Goal: Complete application form

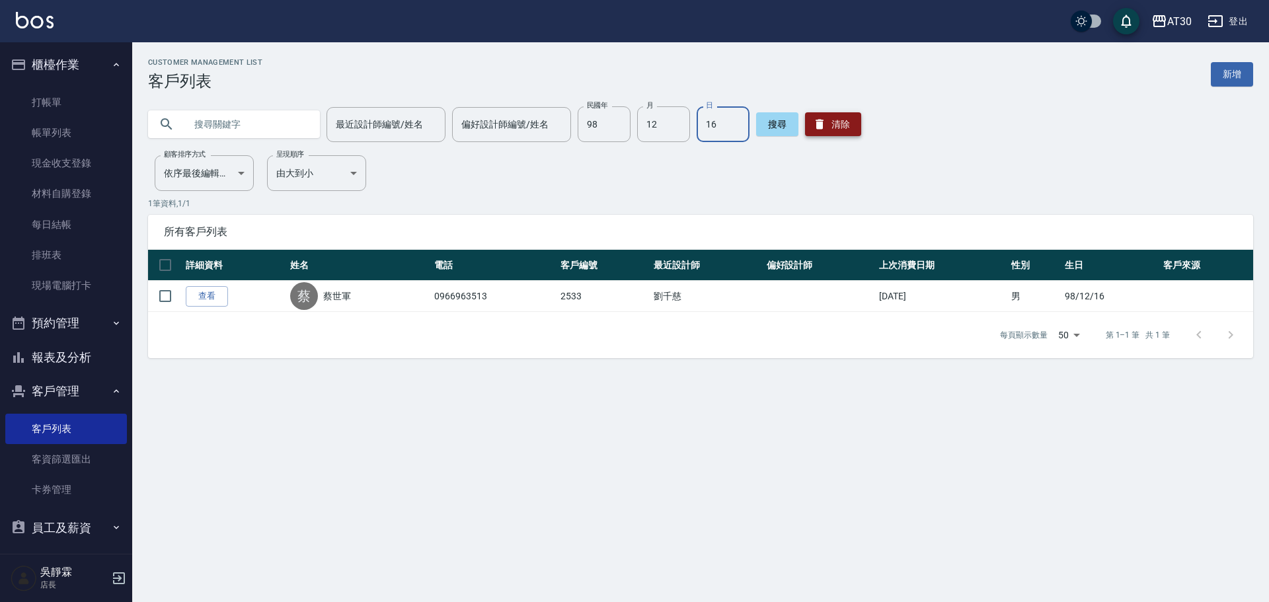
click at [835, 117] on button "清除" at bounding box center [833, 124] width 56 height 24
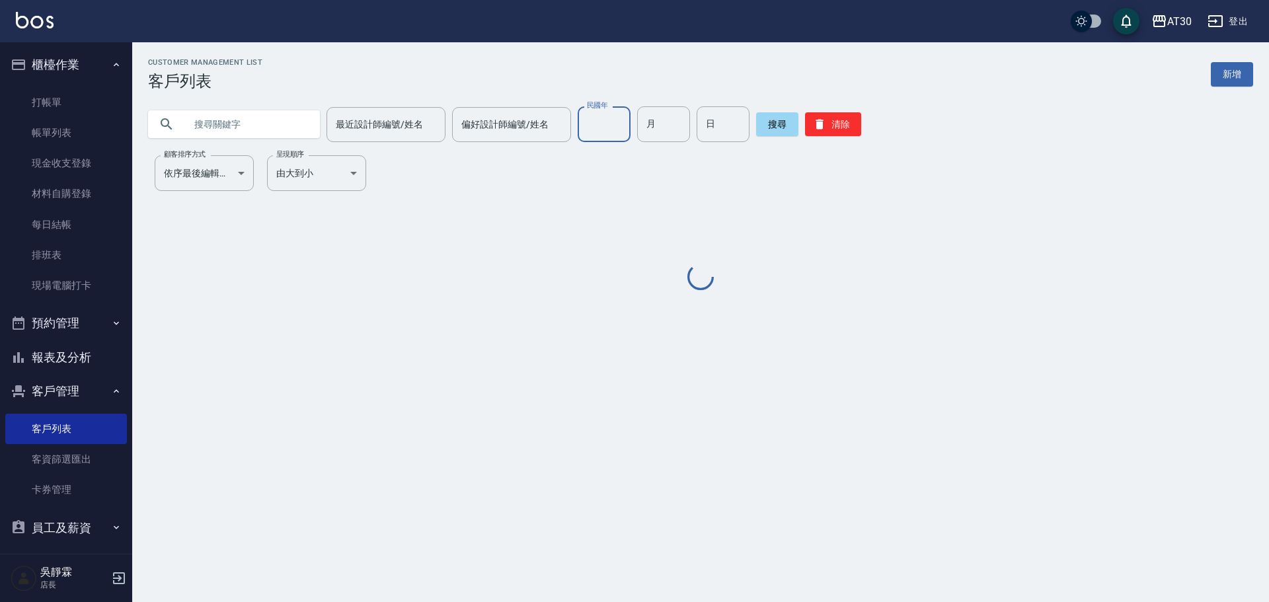
click at [613, 123] on input "民國年" at bounding box center [604, 124] width 53 height 36
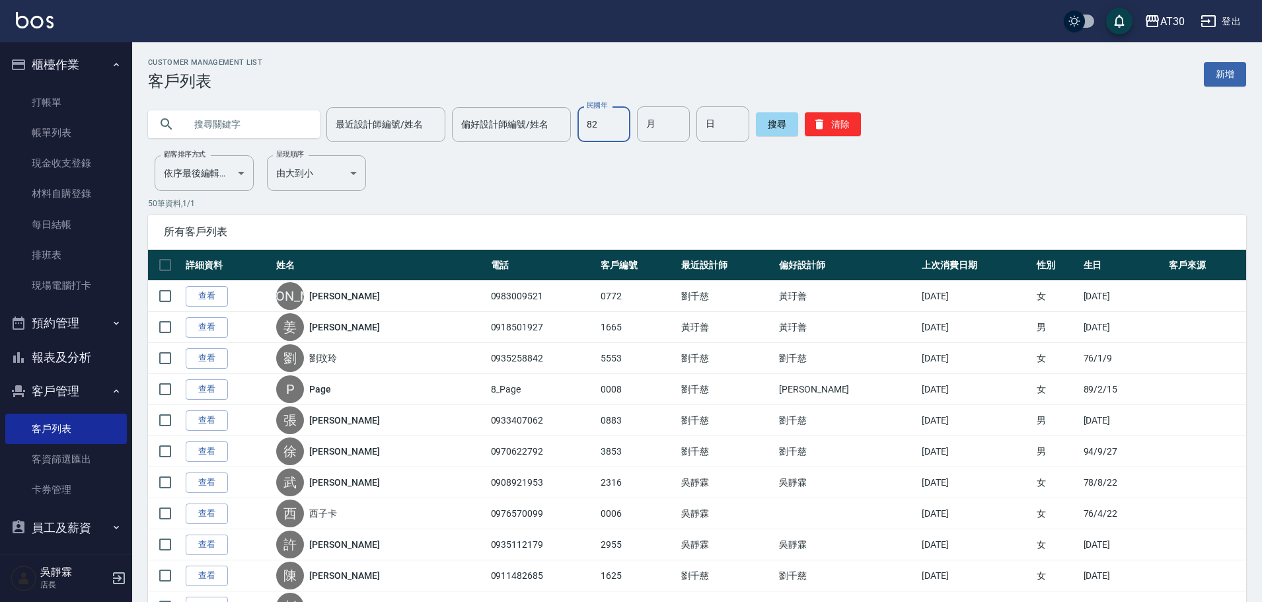
type input "82"
type input "8"
type input "20"
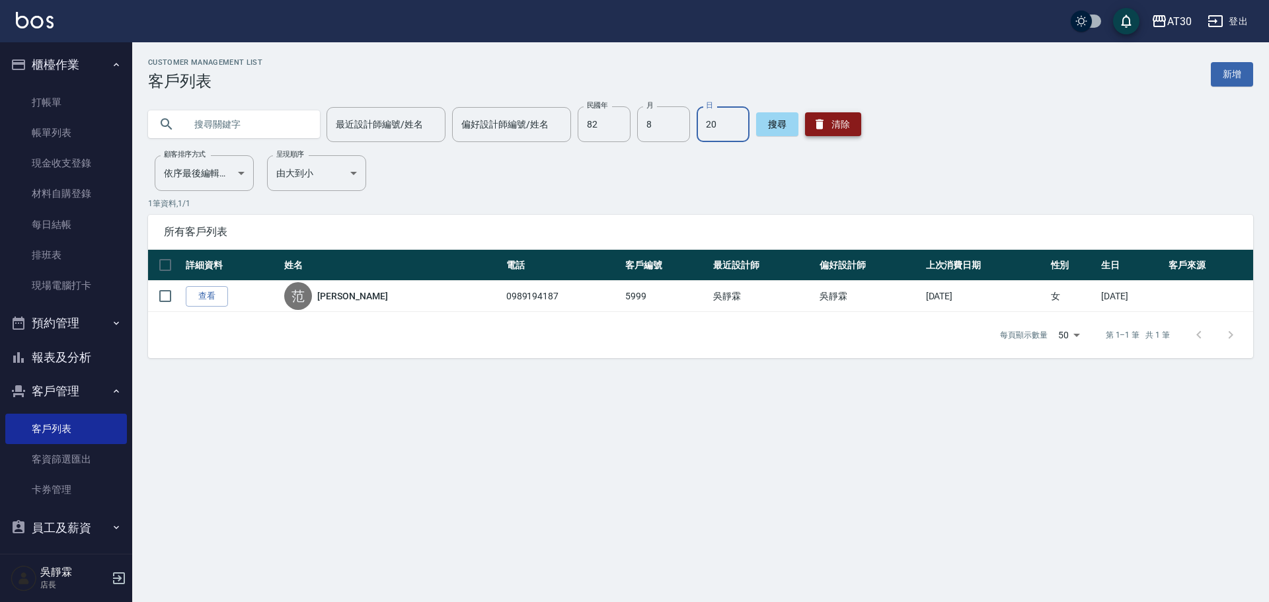
click at [831, 121] on button "清除" at bounding box center [833, 124] width 56 height 24
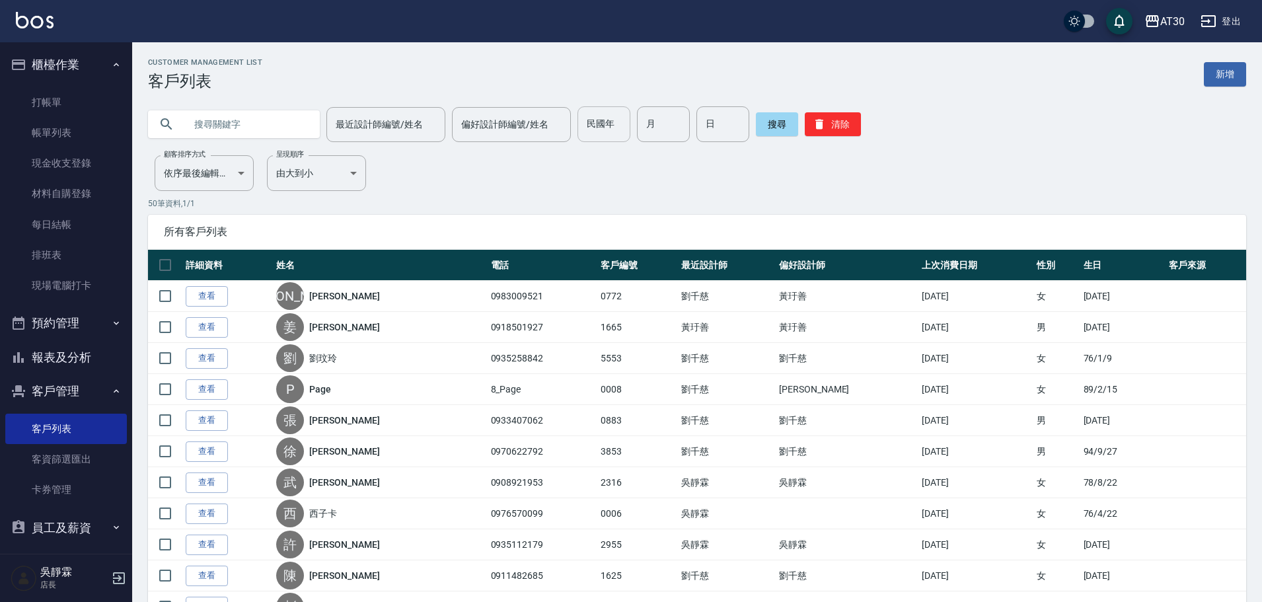
click at [623, 131] on input "民國年" at bounding box center [604, 124] width 53 height 36
type input "71"
click at [656, 126] on input "月" at bounding box center [663, 124] width 53 height 36
type input "10"
click at [707, 126] on input "日" at bounding box center [723, 124] width 53 height 36
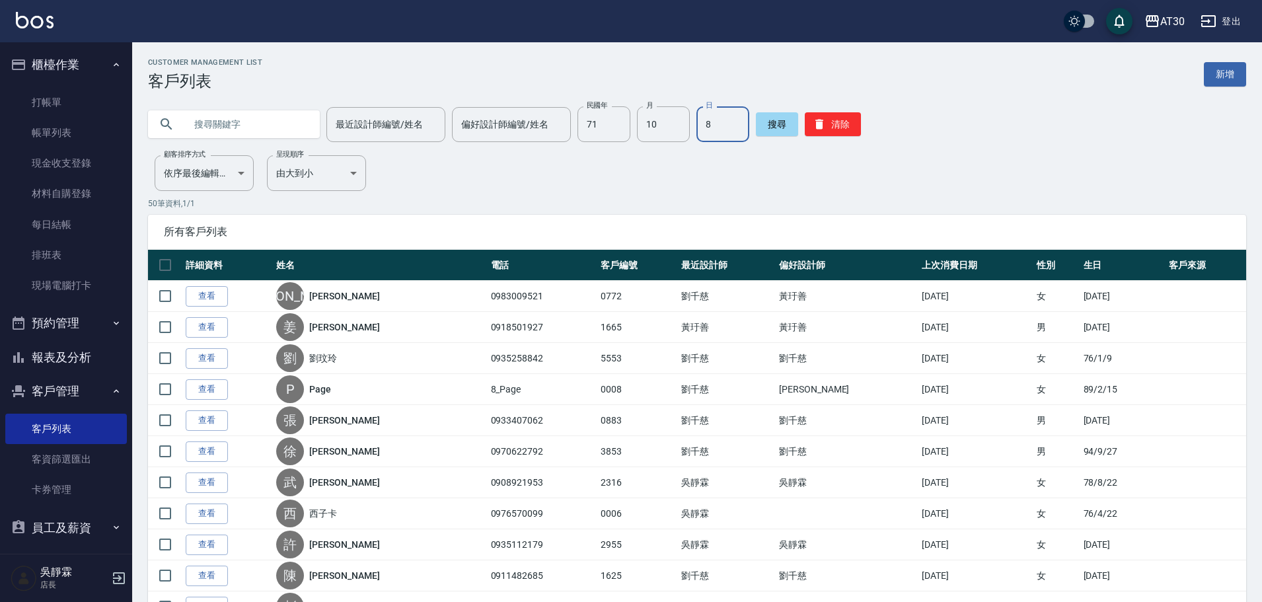
type input "8"
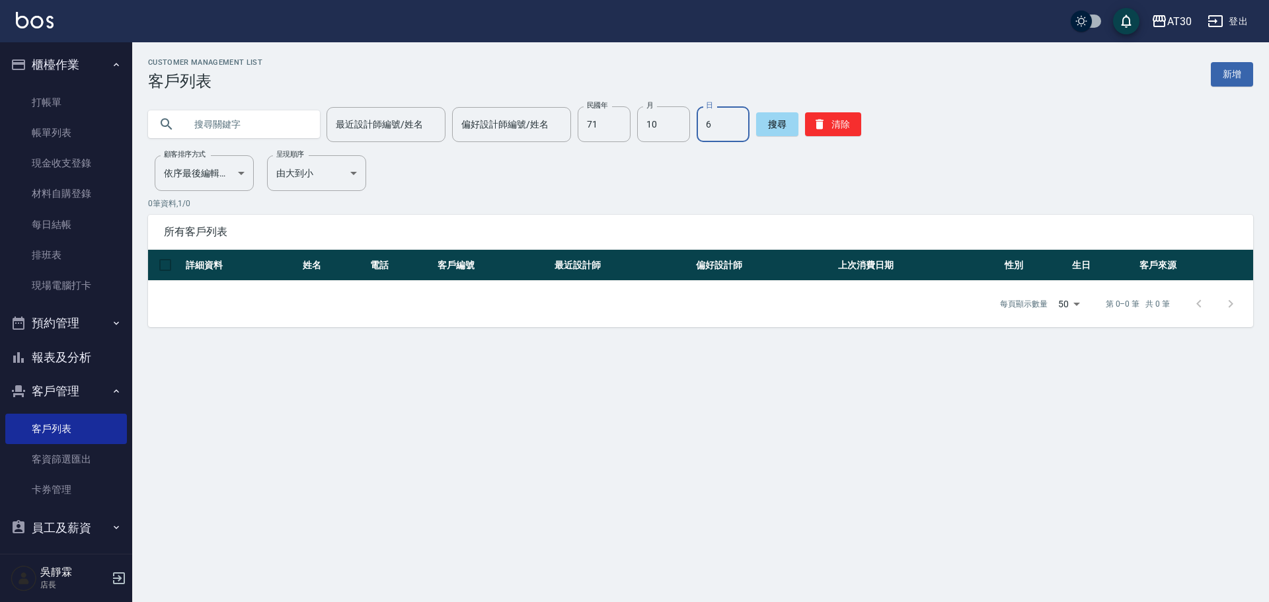
type input "6"
click at [732, 126] on input "6" at bounding box center [723, 124] width 53 height 36
